Goal: Transaction & Acquisition: Purchase product/service

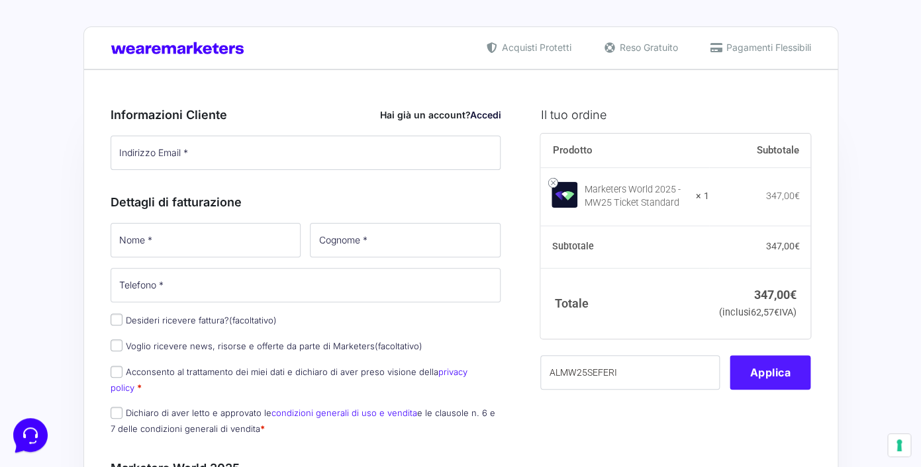
type input "ALMW25SEFERI"
click at [795, 390] on button "Applica" at bounding box center [770, 373] width 81 height 34
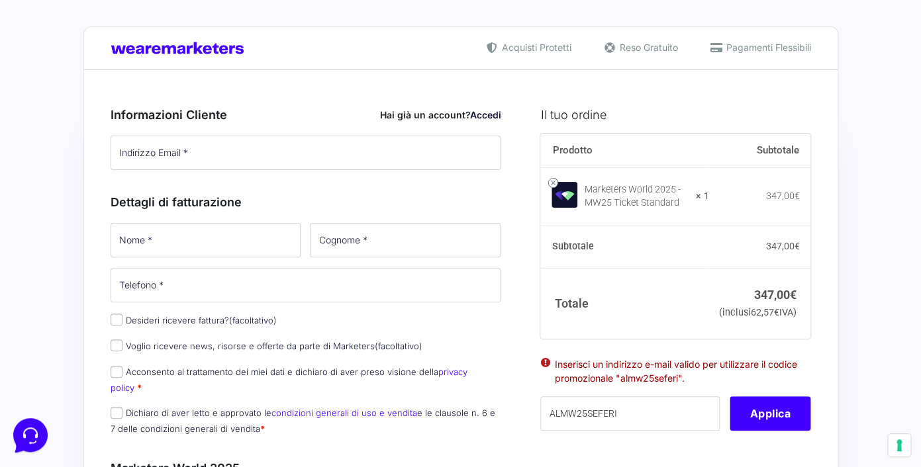
scroll to position [1, 0]
click at [765, 430] on button "Applica" at bounding box center [770, 413] width 81 height 34
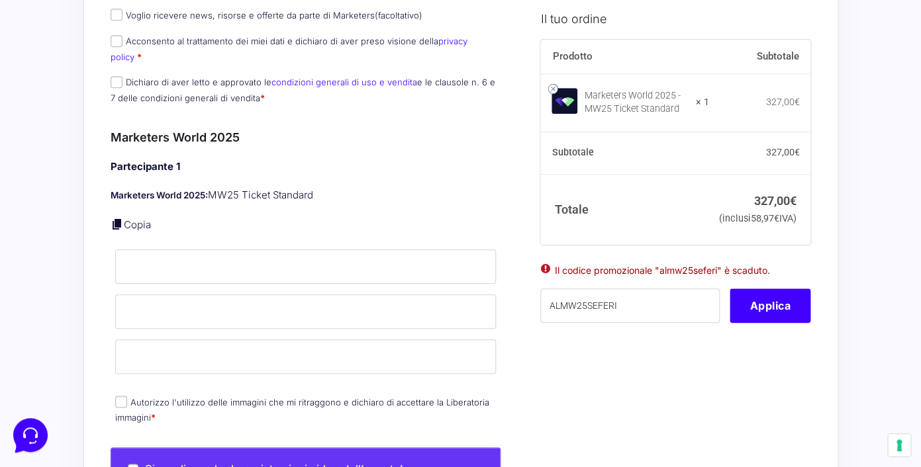
scroll to position [315, 0]
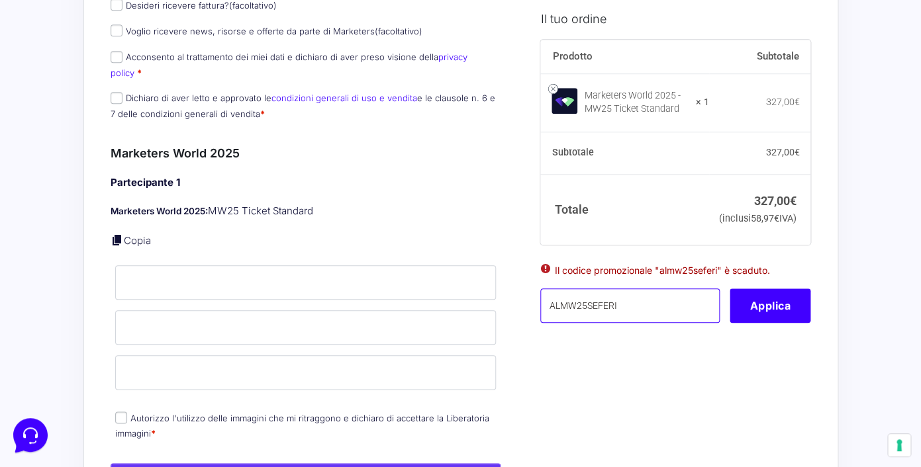
click at [644, 322] on input "ALMW25SEFERI" at bounding box center [629, 306] width 179 height 34
paste input "ALMW25SEFERI"
type input "ALMW25SEFERI"
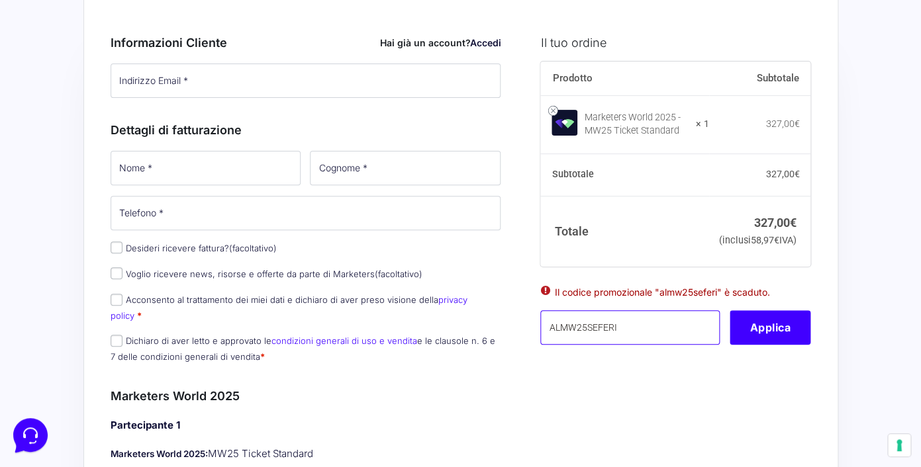
scroll to position [0, 0]
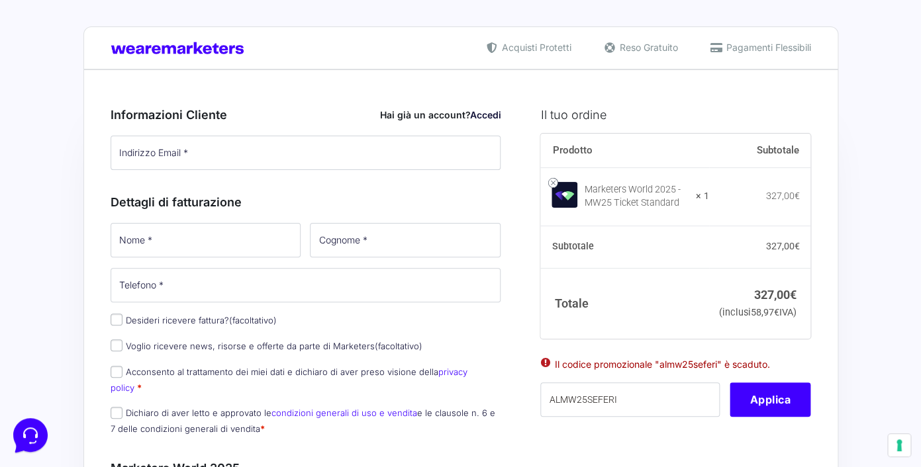
click at [318, 133] on div "Informazioni Cliente Hai già un account? Accedi Indirizzo Email * Password * Ac…" at bounding box center [306, 139] width 391 height 66
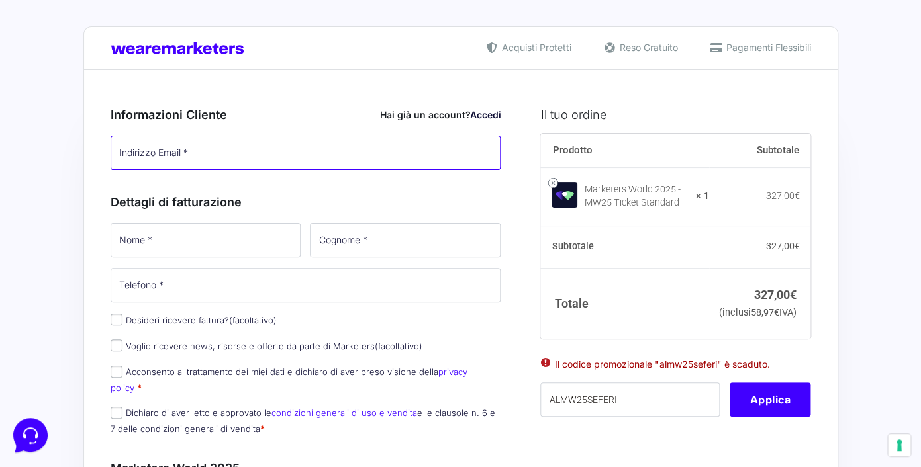
click at [314, 150] on input "Indirizzo Email *" at bounding box center [306, 153] width 391 height 34
click at [326, 137] on input "albina.pro20@gmail.com" at bounding box center [306, 153] width 391 height 34
type input "albina.pro20@gmail.com"
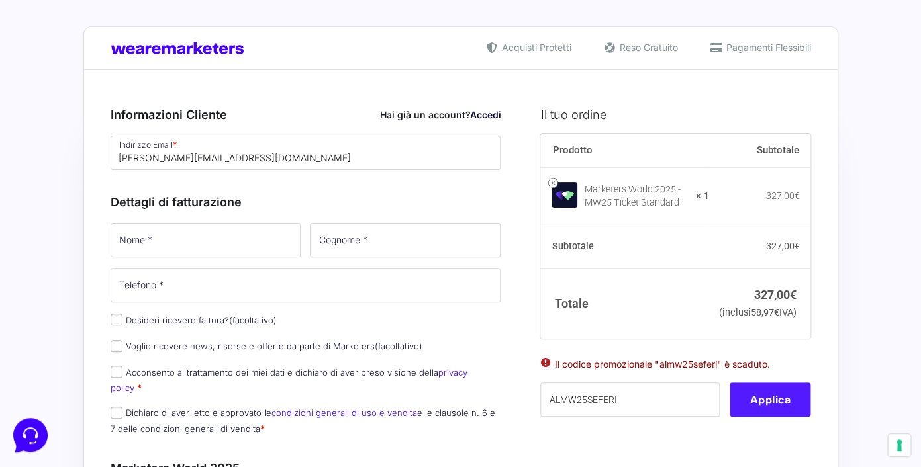
click at [777, 416] on button "Applica" at bounding box center [770, 400] width 81 height 34
click at [776, 415] on button "Applica" at bounding box center [770, 400] width 81 height 34
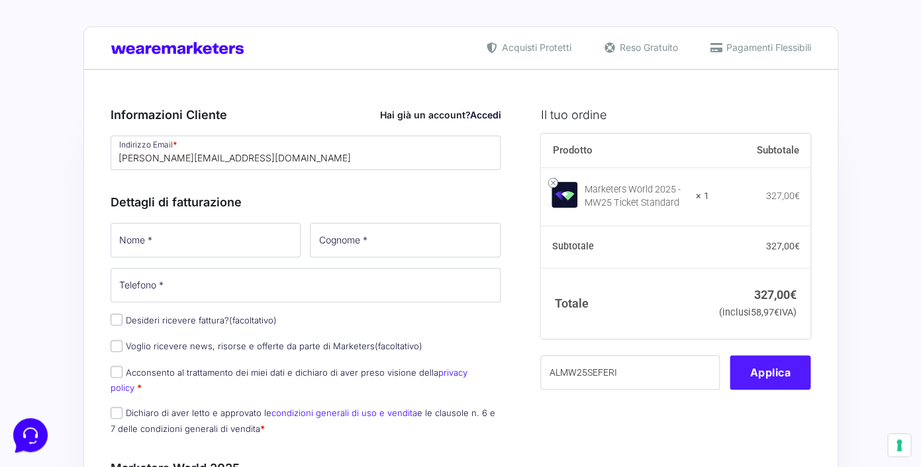
click at [761, 390] on button "Applica" at bounding box center [770, 373] width 81 height 34
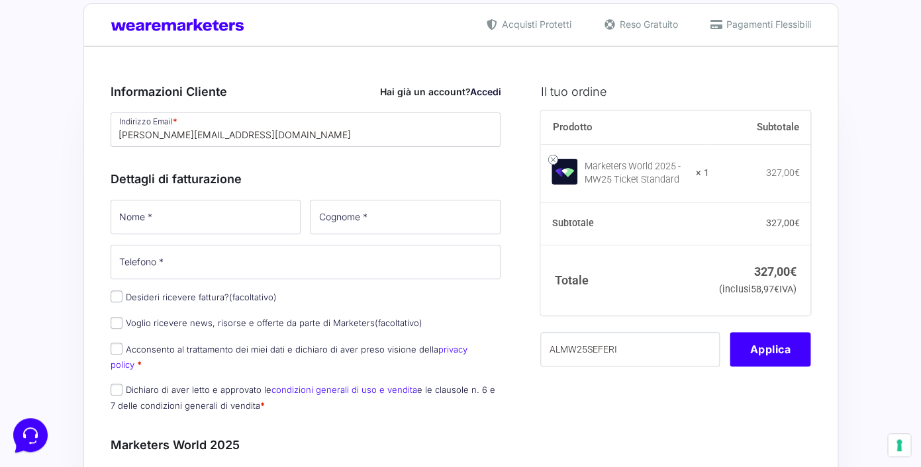
scroll to position [23, 0]
click at [771, 357] on button "Applica" at bounding box center [770, 350] width 81 height 34
click at [771, 367] on button "Applica" at bounding box center [770, 350] width 81 height 34
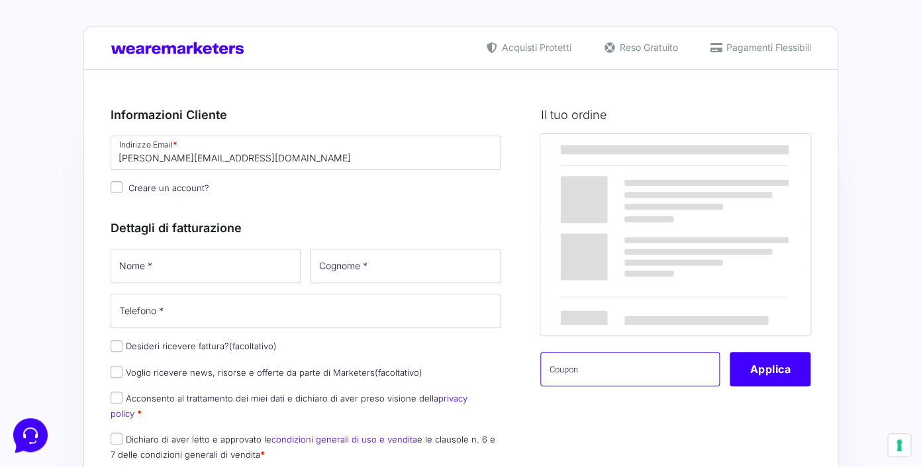
click at [638, 387] on input "text" at bounding box center [629, 369] width 179 height 34
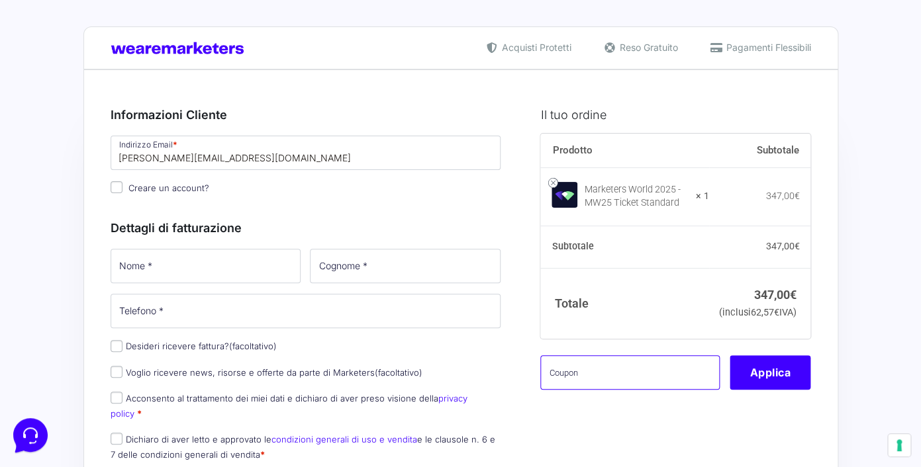
paste input "ALMW25SEFERI"
type input "ALMW25SEFERI"
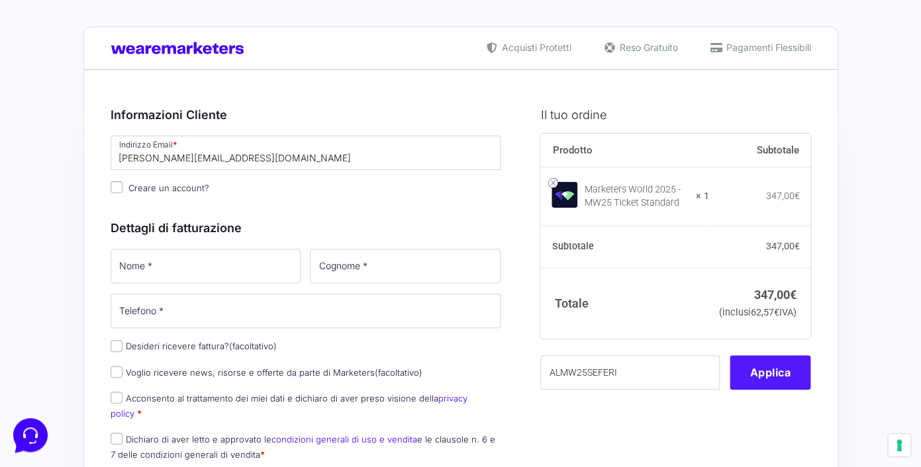
click at [786, 390] on button "Applica" at bounding box center [770, 373] width 81 height 34
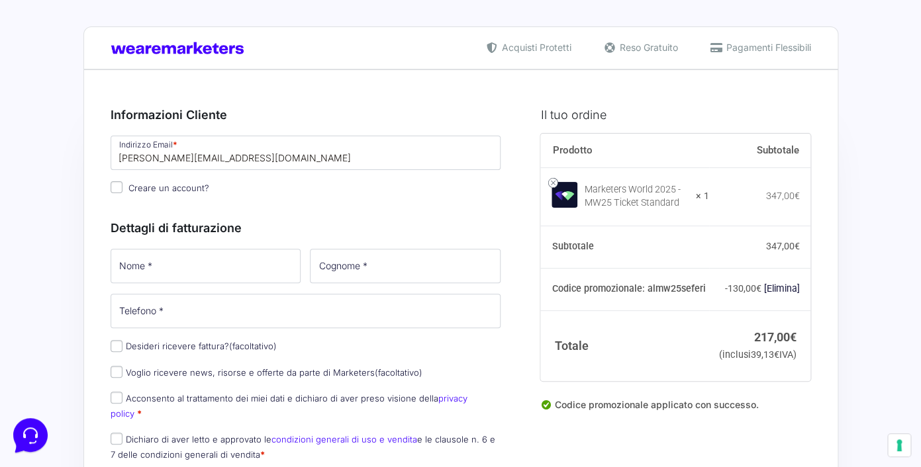
scroll to position [1, 0]
